Goal: Browse casually: Explore the website without a specific task or goal

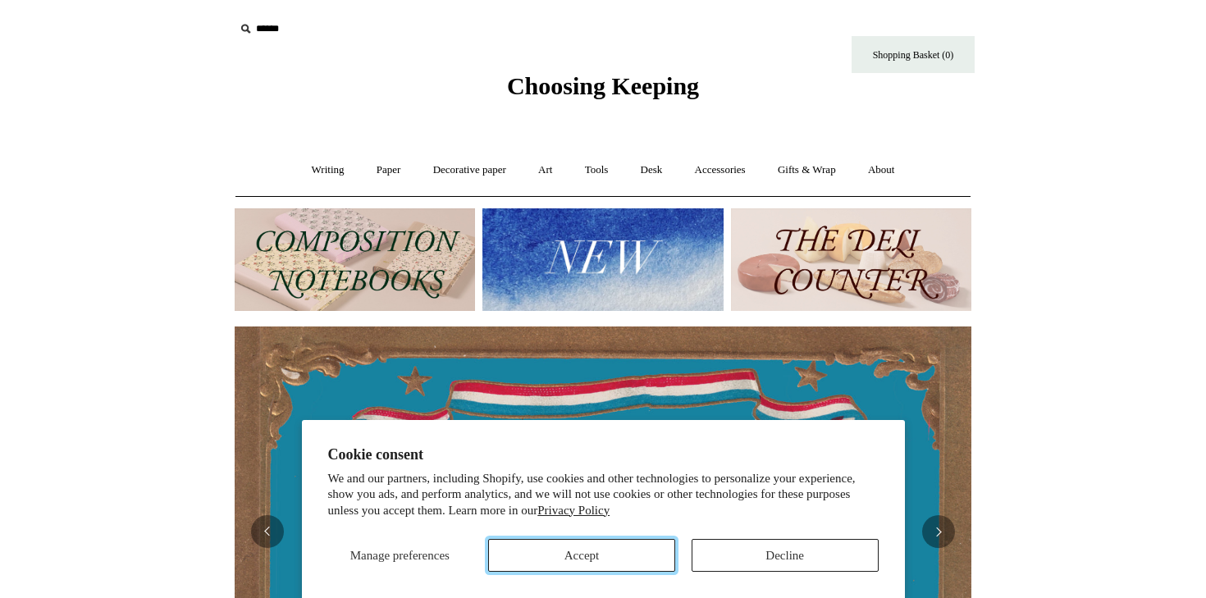
click at [605, 555] on button "Accept" at bounding box center [581, 555] width 187 height 33
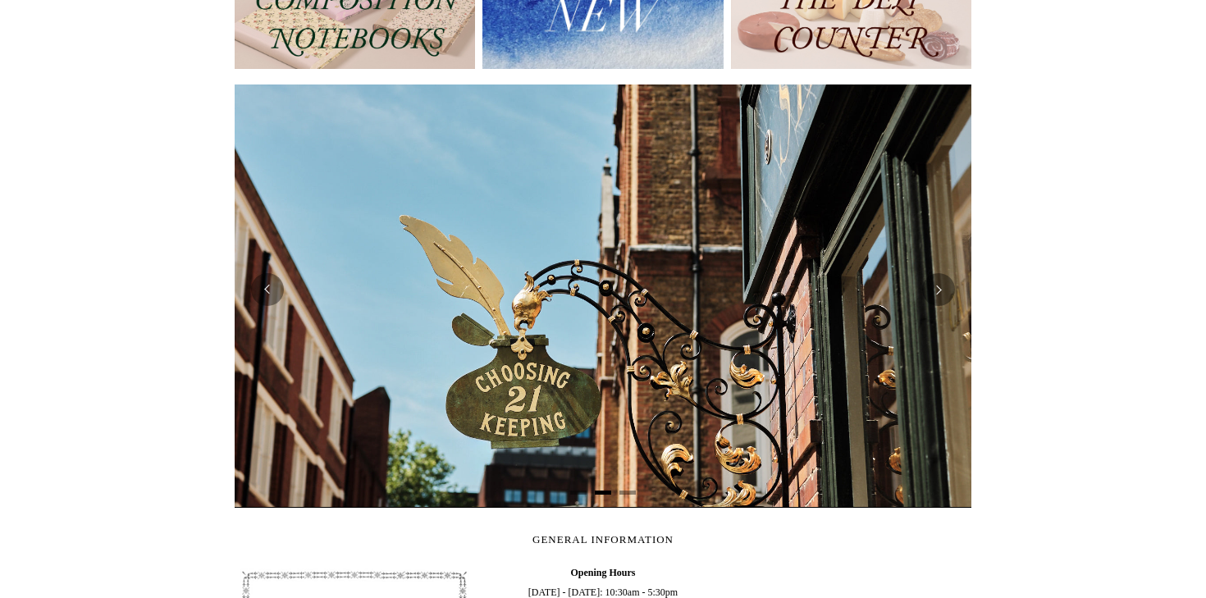
scroll to position [0, 737]
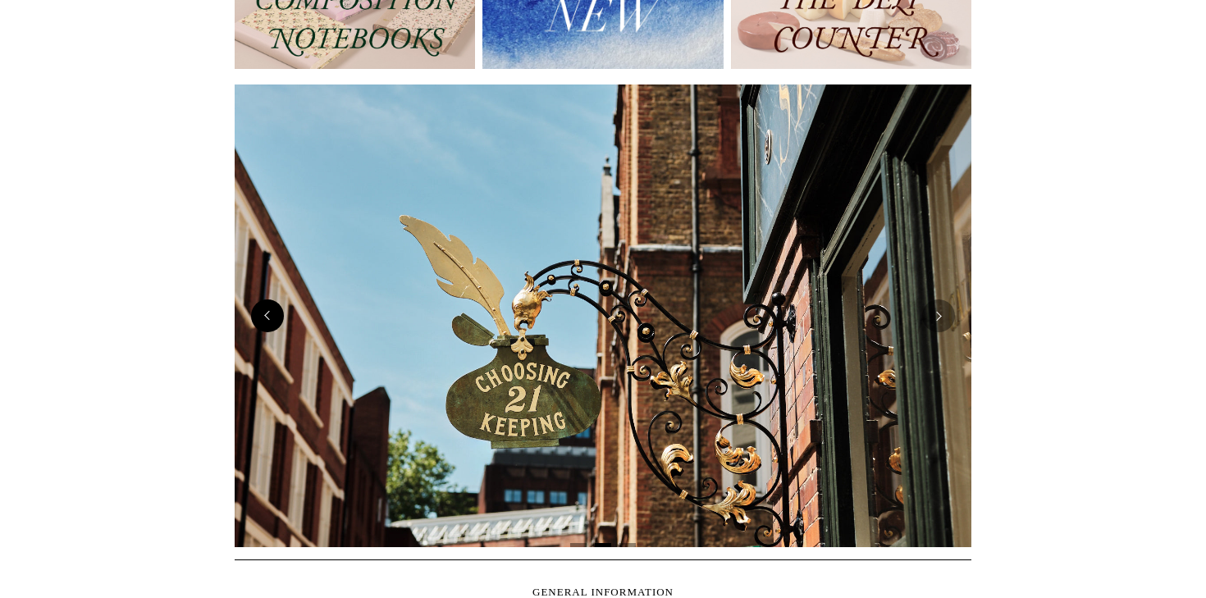
click at [277, 313] on button "Previous" at bounding box center [267, 315] width 33 height 33
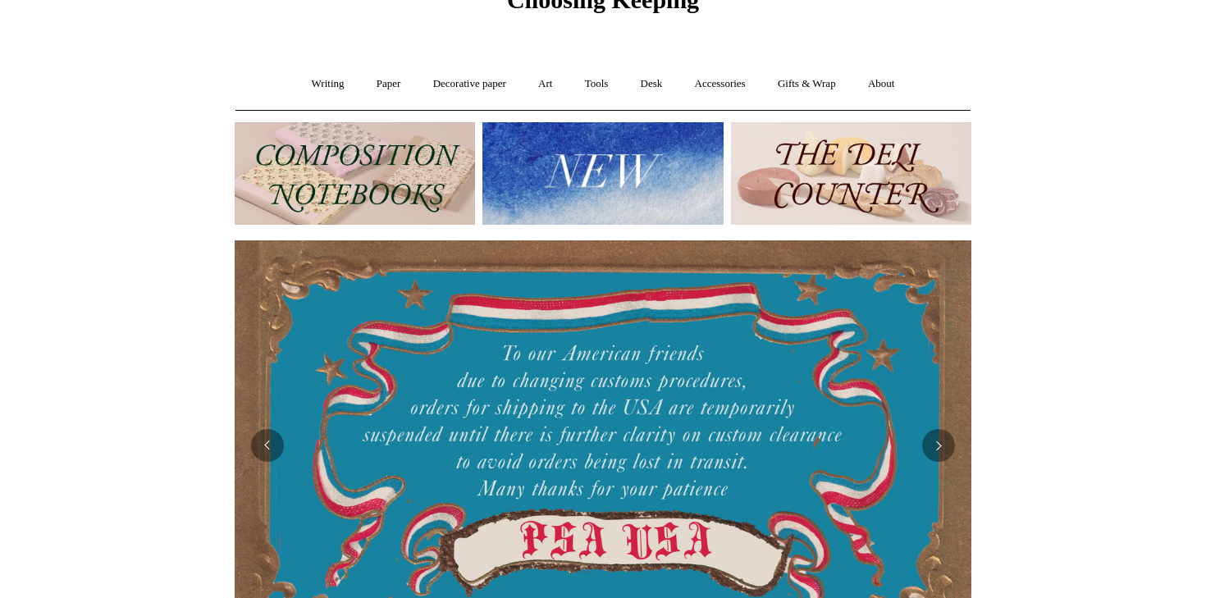
scroll to position [0, 0]
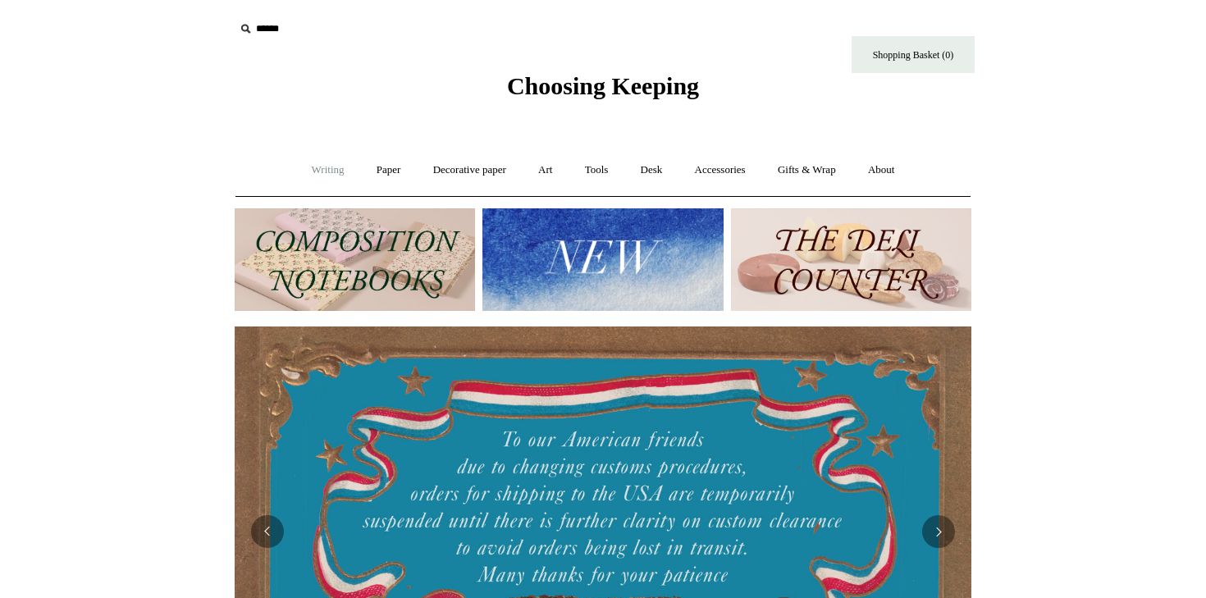
click at [318, 170] on link "Writing +" at bounding box center [328, 170] width 62 height 43
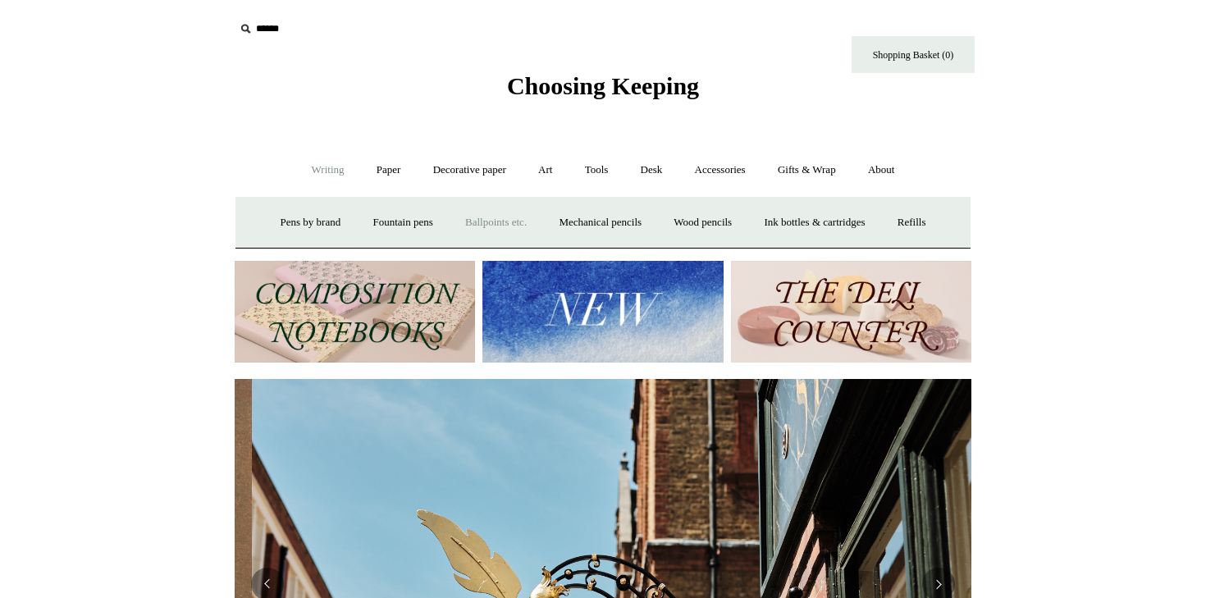
scroll to position [0, 737]
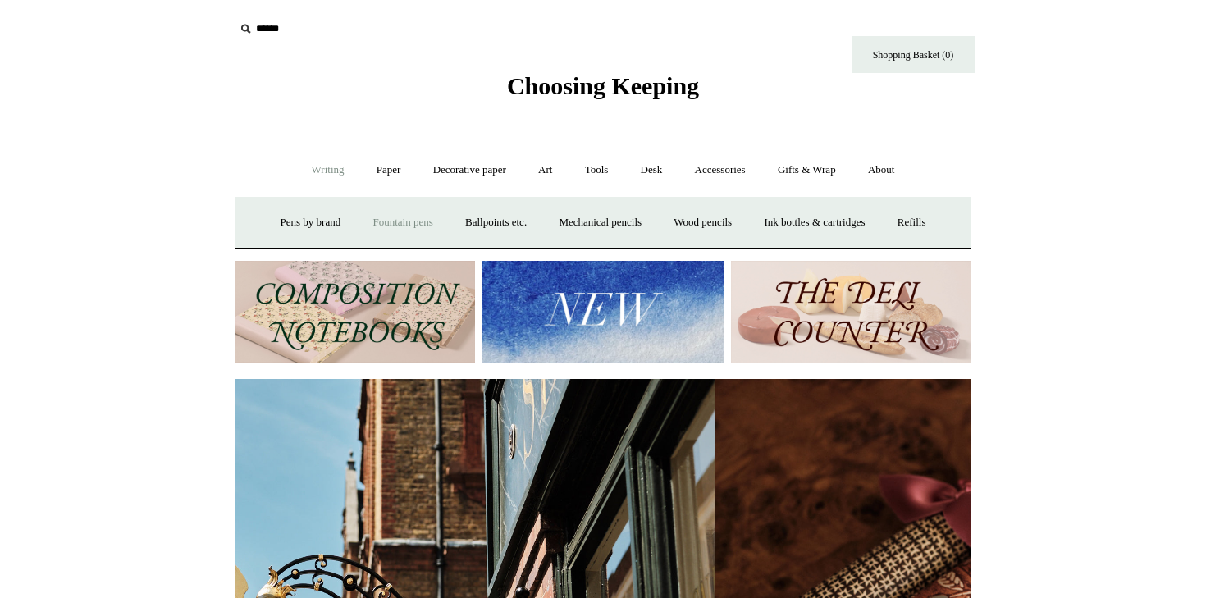
click at [385, 220] on link "Fountain pens +" at bounding box center [402, 222] width 89 height 43
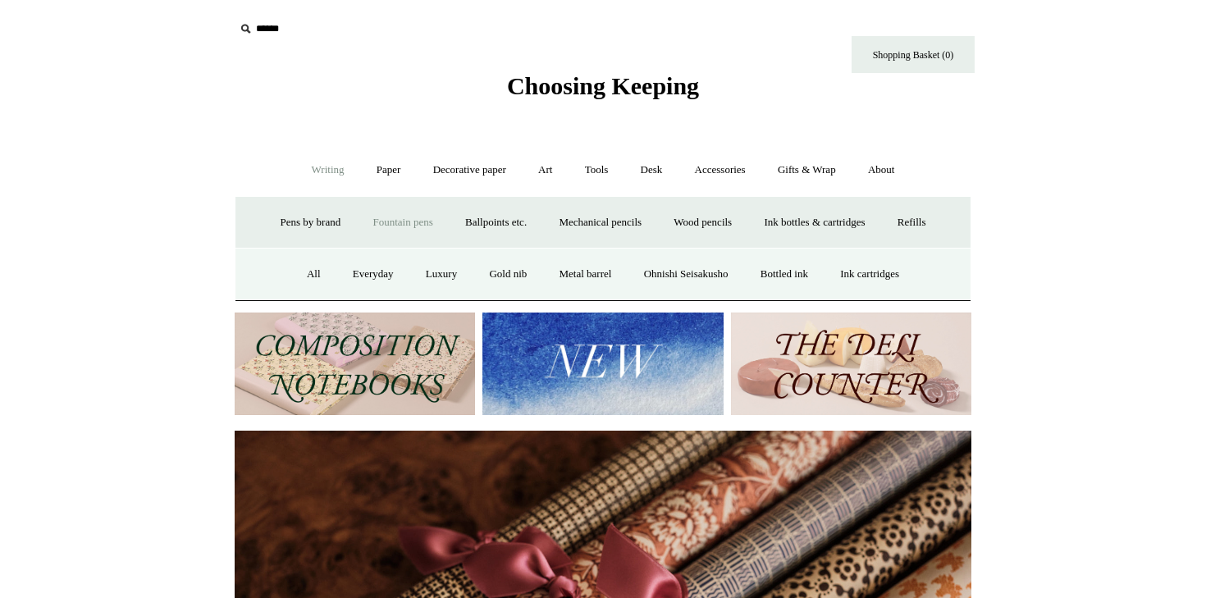
scroll to position [0, 1474]
click at [294, 271] on link "All" at bounding box center [313, 274] width 43 height 43
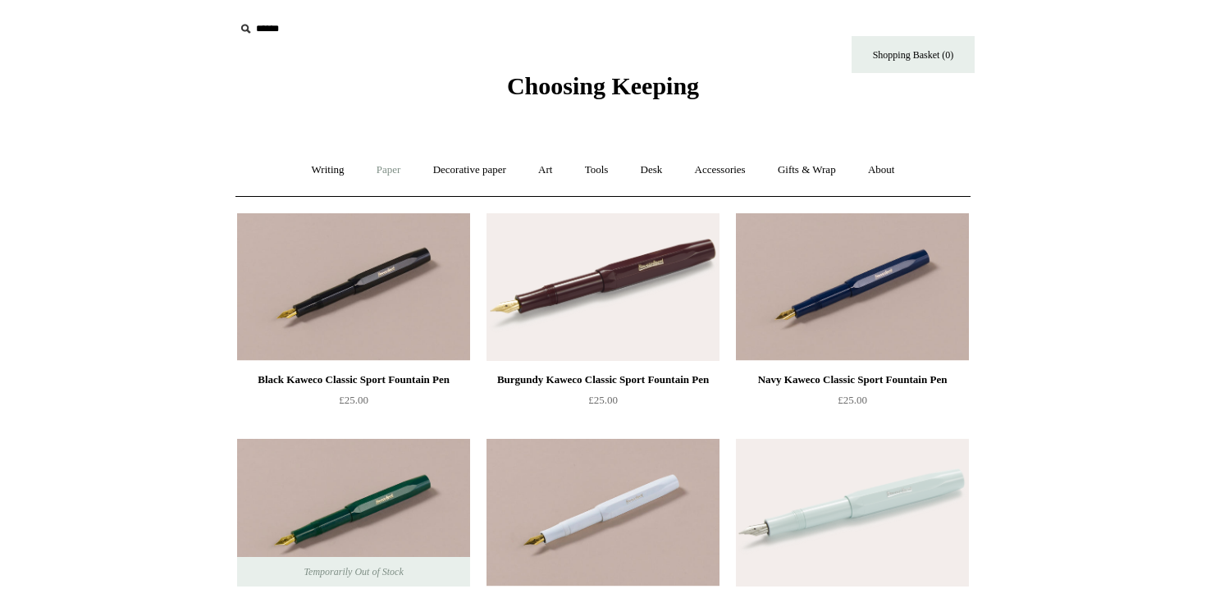
click at [384, 167] on link "Paper +" at bounding box center [389, 170] width 54 height 43
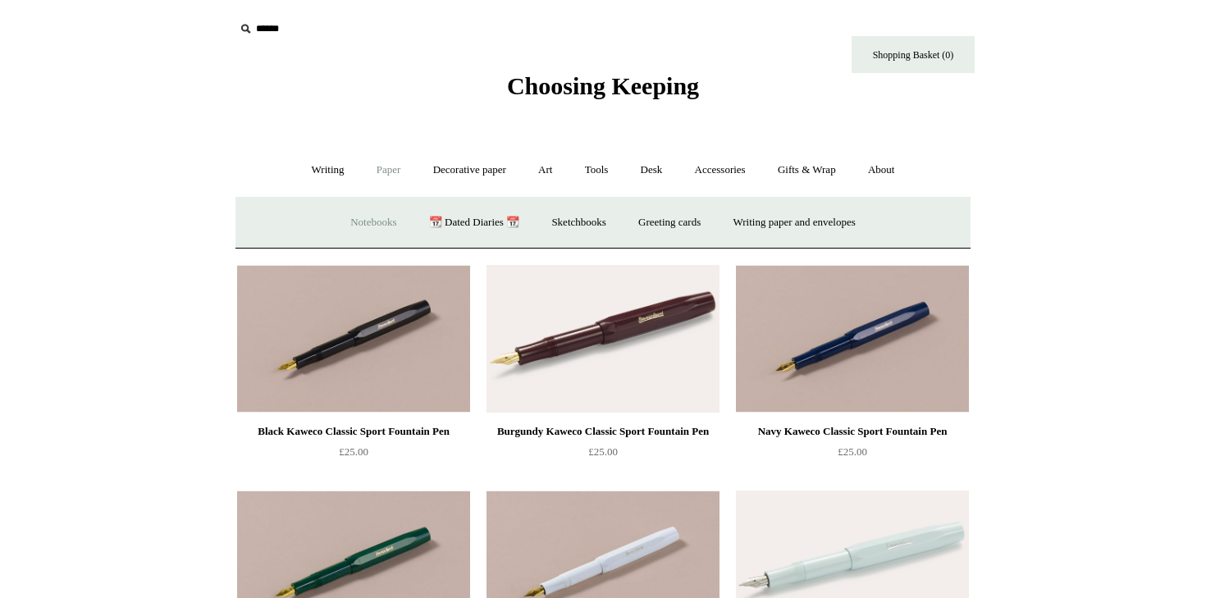
click at [360, 224] on link "Notebooks +" at bounding box center [373, 222] width 75 height 43
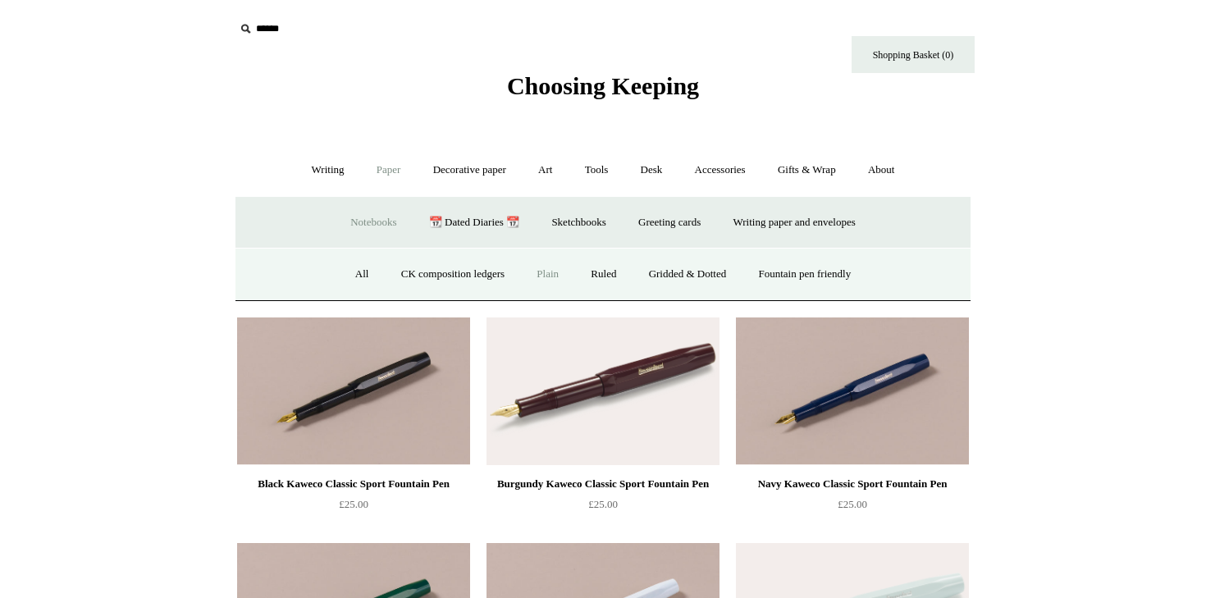
click at [545, 268] on link "Plain" at bounding box center [548, 274] width 52 height 43
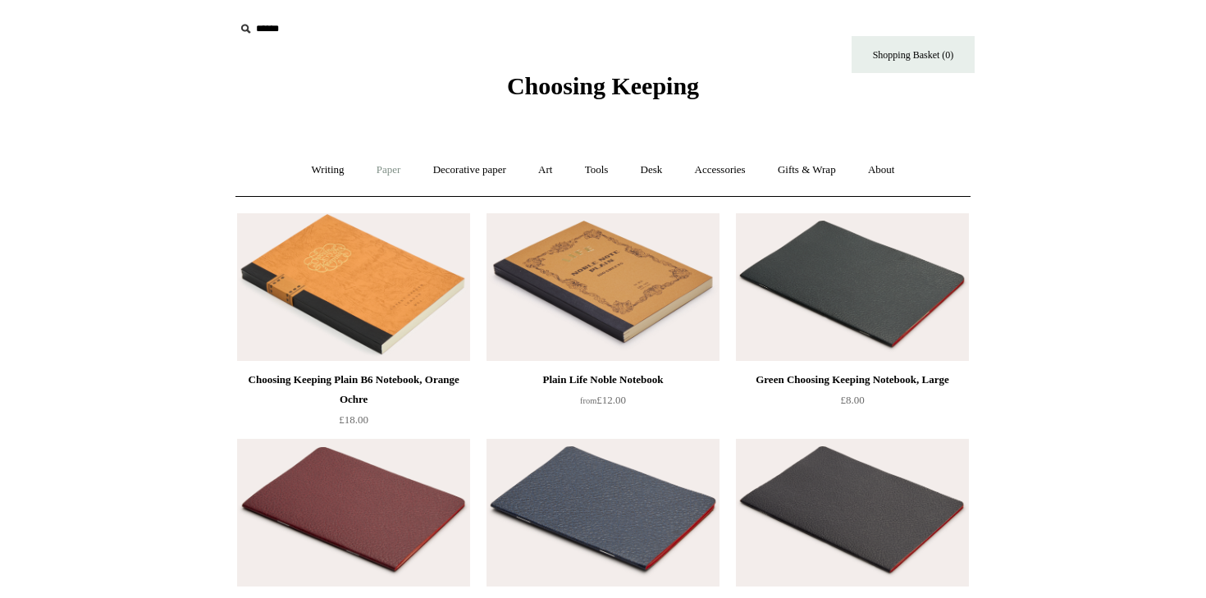
click at [384, 176] on link "Paper +" at bounding box center [389, 170] width 54 height 43
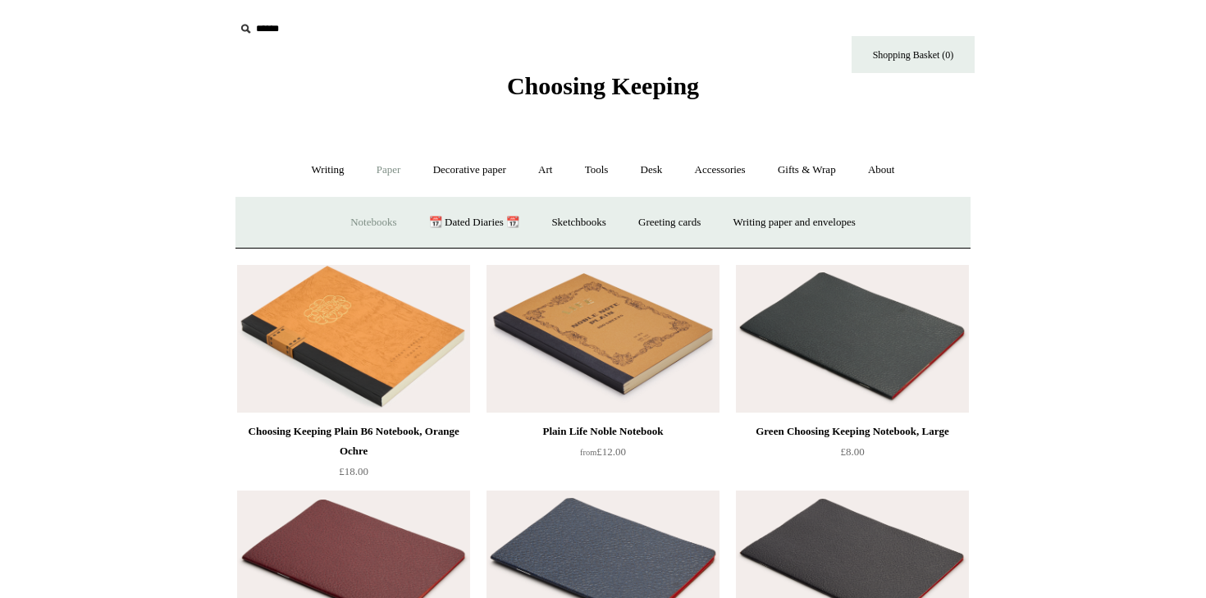
click at [376, 216] on link "Notebooks +" at bounding box center [373, 222] width 75 height 43
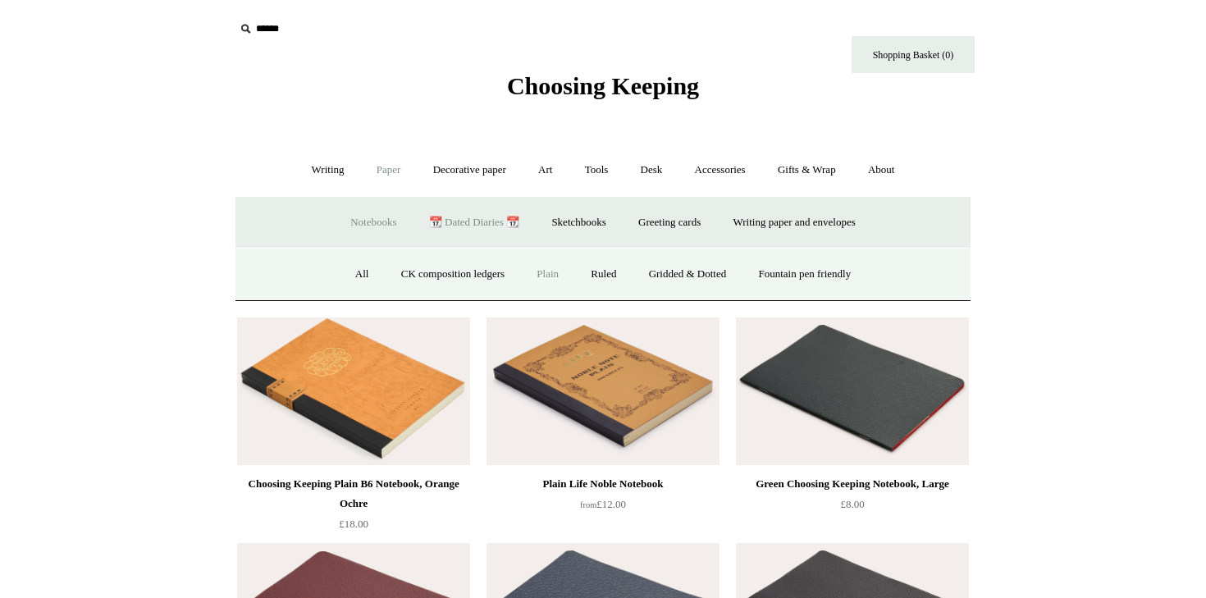
click at [473, 224] on link "📆 Dated Diaries 📆" at bounding box center [474, 222] width 120 height 43
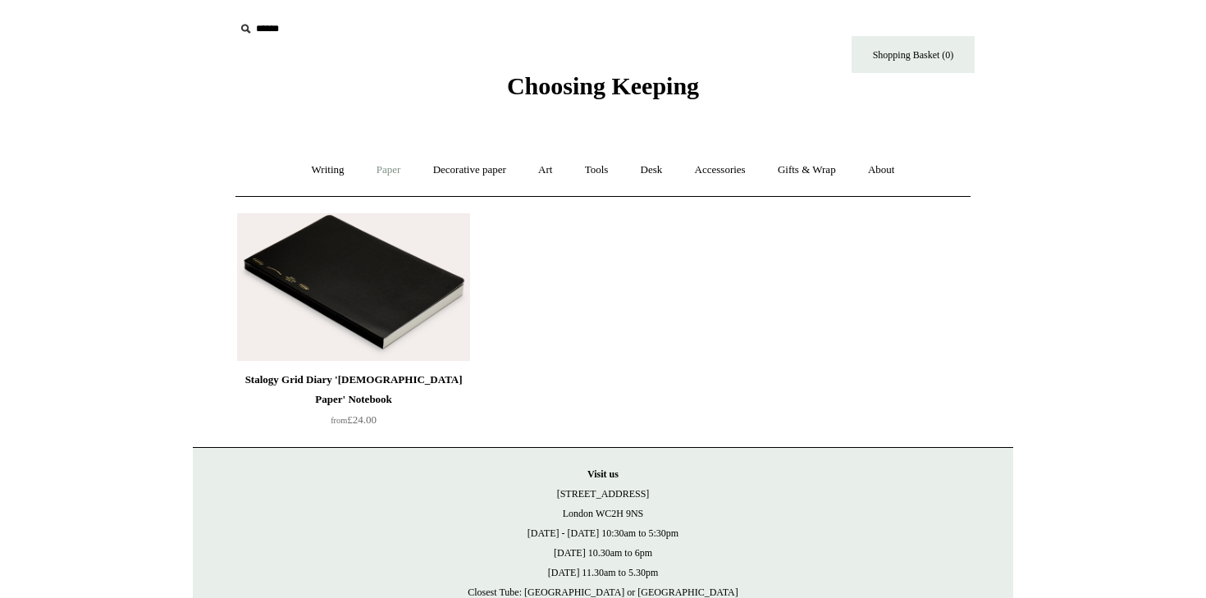
click at [386, 167] on link "Paper +" at bounding box center [389, 170] width 54 height 43
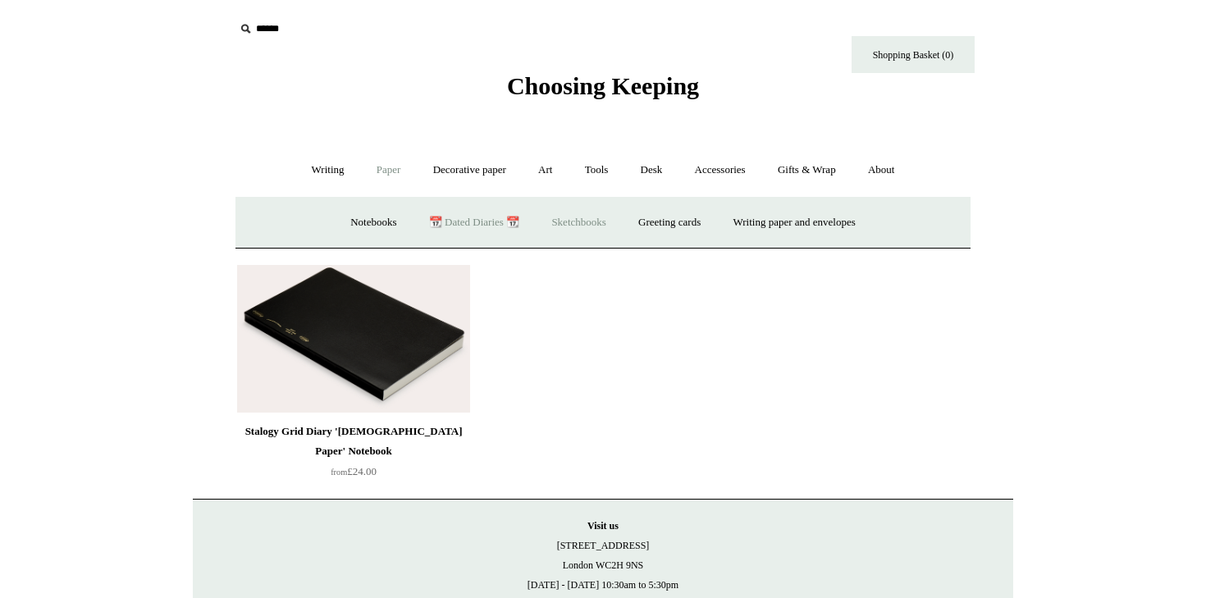
click at [576, 225] on link "Sketchbooks +" at bounding box center [579, 222] width 84 height 43
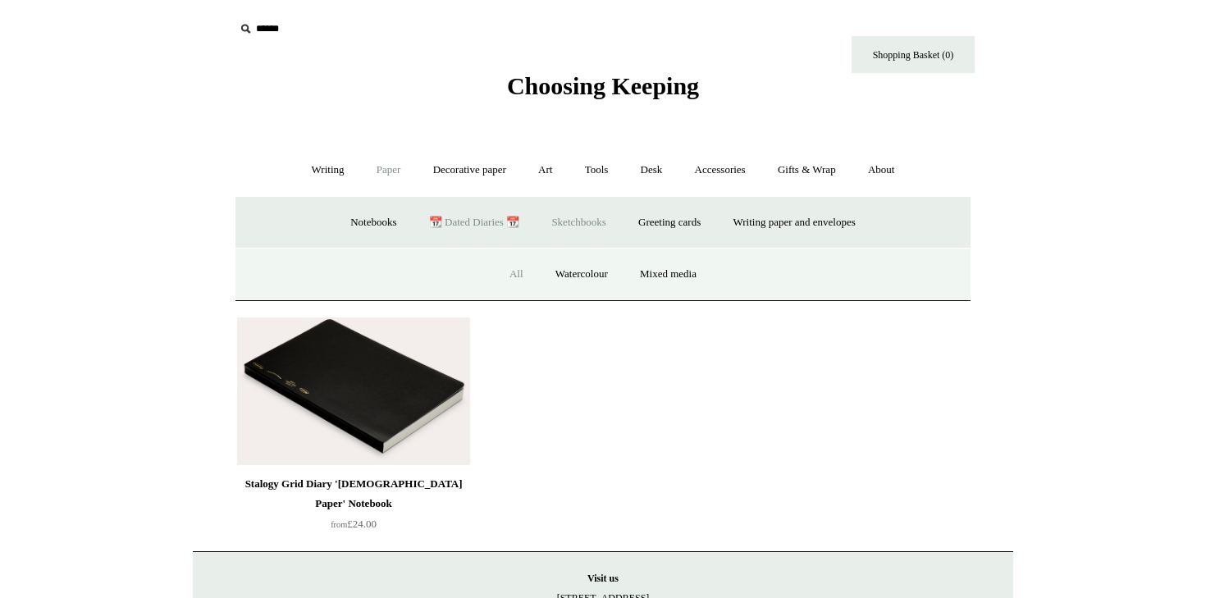
click at [513, 277] on link "All" at bounding box center [516, 274] width 43 height 43
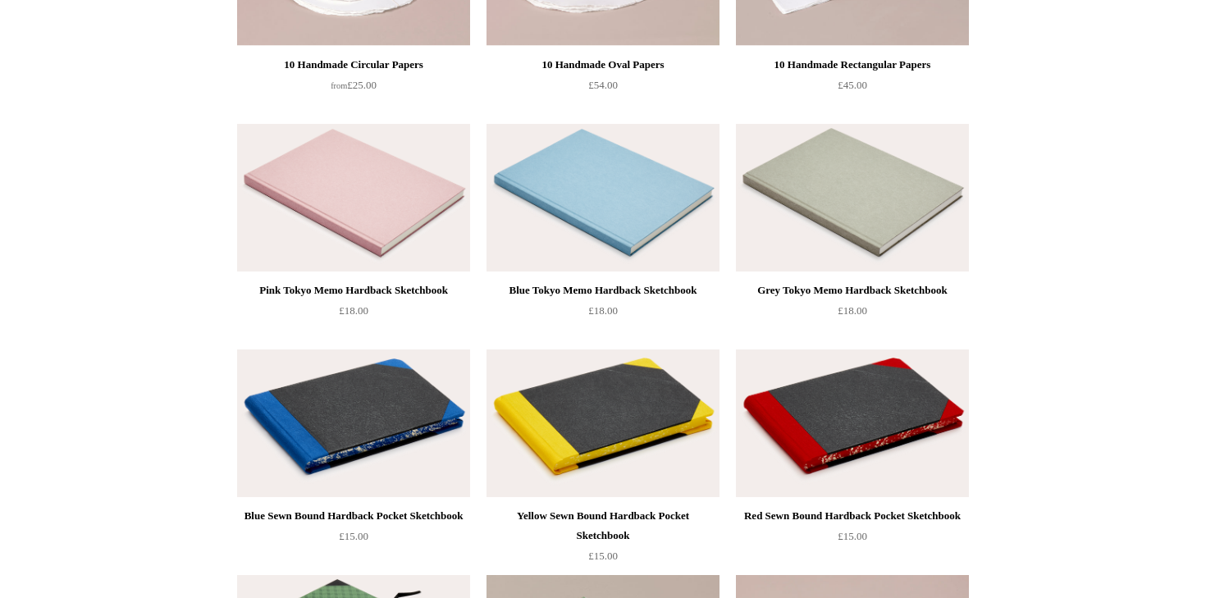
scroll to position [782, 0]
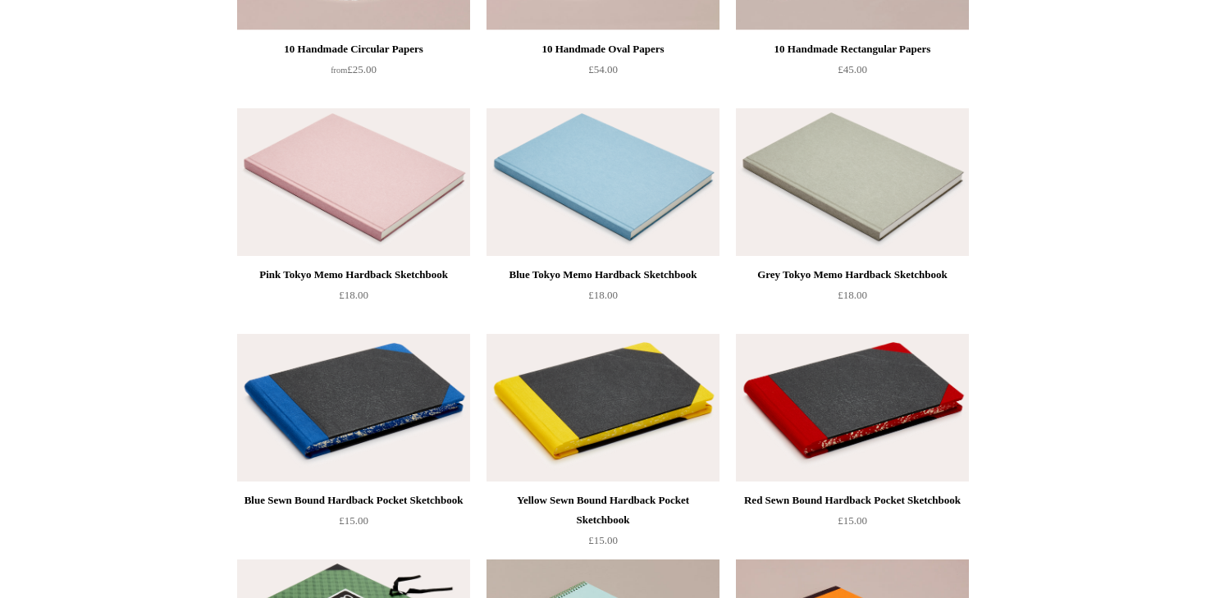
click at [560, 220] on img at bounding box center [603, 182] width 233 height 148
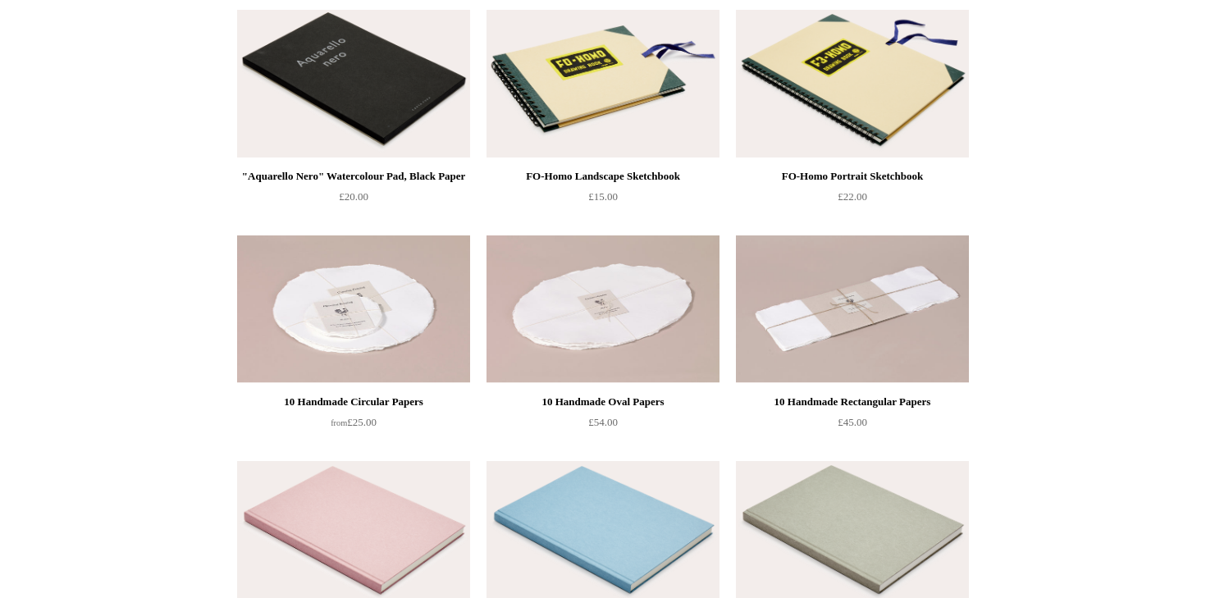
scroll to position [0, 0]
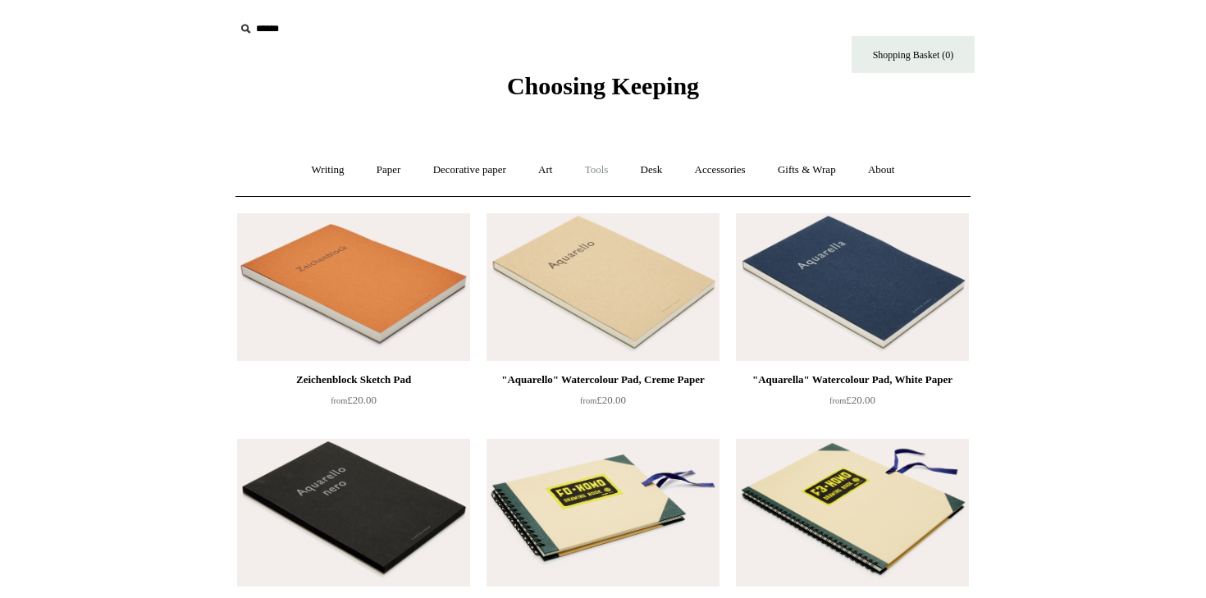
click at [604, 167] on link "Tools +" at bounding box center [596, 170] width 53 height 43
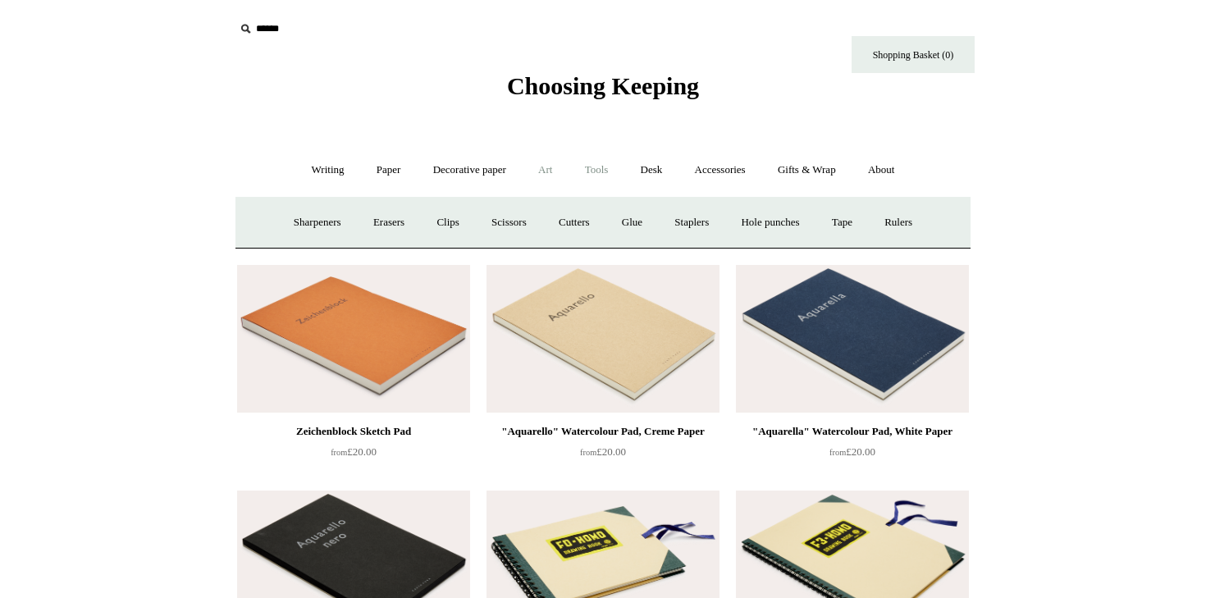
click at [536, 168] on link "Art +" at bounding box center [544, 170] width 43 height 43
click at [743, 169] on link "Accessories +" at bounding box center [720, 170] width 80 height 43
